Goal: Task Accomplishment & Management: Manage account settings

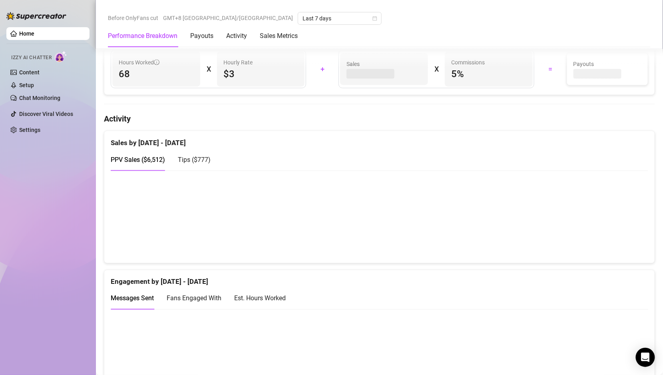
scroll to position [358, 0]
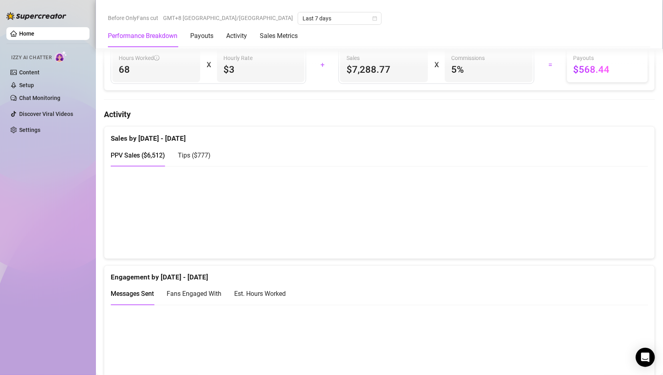
click at [191, 164] on div "Tips ( $777 )" at bounding box center [194, 155] width 33 height 23
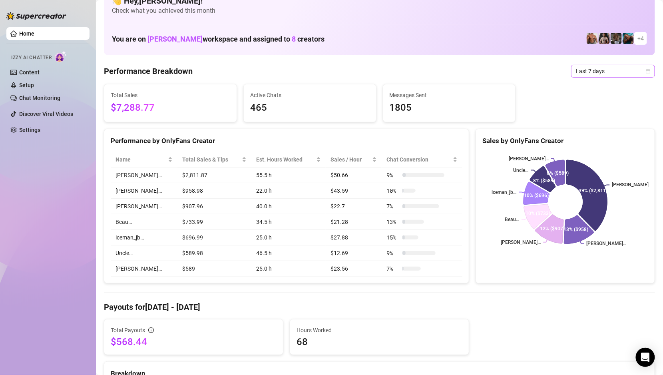
click at [599, 72] on span "Last 7 days" at bounding box center [613, 71] width 74 height 12
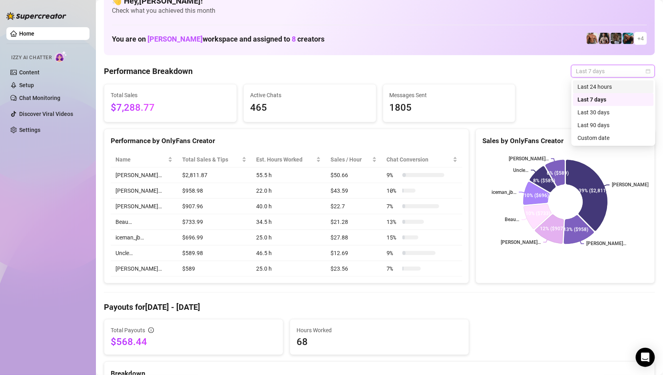
click at [597, 80] on div "Last 24 hours" at bounding box center [613, 86] width 81 height 13
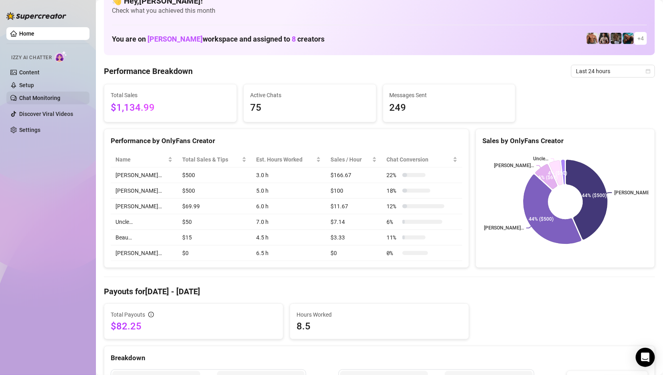
click at [48, 98] on link "Chat Monitoring" at bounding box center [39, 98] width 41 height 6
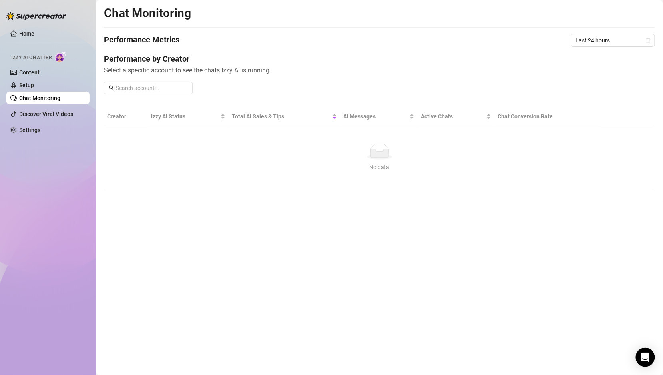
click at [295, 150] on div "No data" at bounding box center [379, 151] width 538 height 16
click at [595, 46] on div "Last 24 hours" at bounding box center [613, 40] width 84 height 13
click at [30, 87] on link "Setup" at bounding box center [26, 85] width 15 height 6
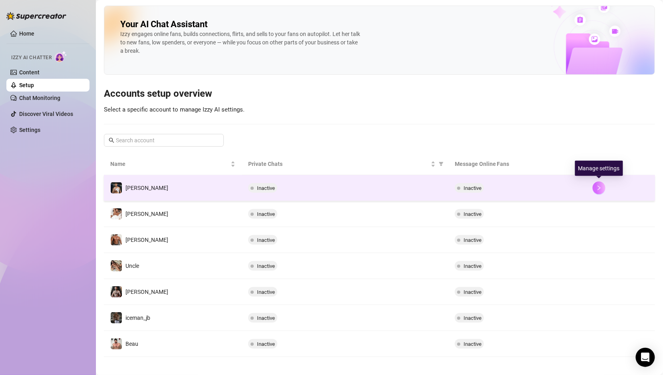
click at [602, 187] on button "button" at bounding box center [599, 187] width 13 height 13
